Goal: Navigation & Orientation: Understand site structure

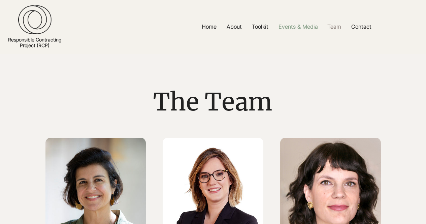
scroll to position [91, 0]
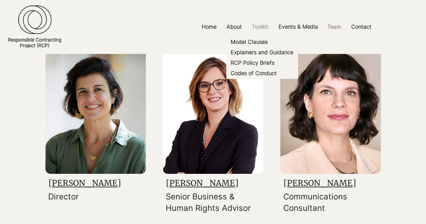
click at [257, 29] on p "Toolkit" at bounding box center [260, 26] width 23 height 15
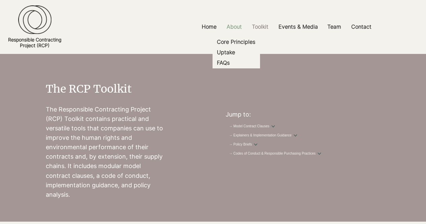
click at [237, 26] on p "About" at bounding box center [234, 26] width 22 height 15
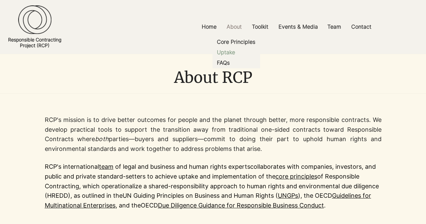
click at [231, 49] on p "Uptake" at bounding box center [226, 52] width 24 height 10
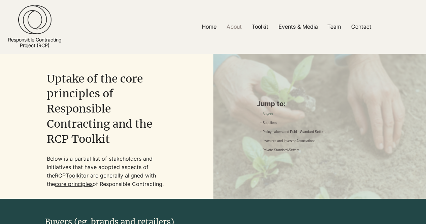
click at [273, 112] on link "• Buyers" at bounding box center [266, 114] width 12 height 5
